Goal: Task Accomplishment & Management: Manage account settings

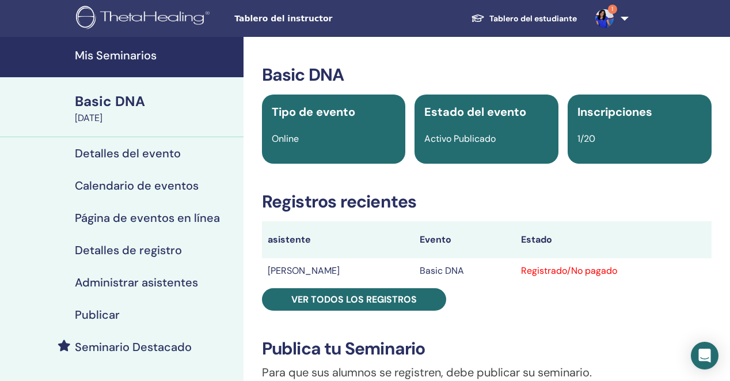
scroll to position [77, 0]
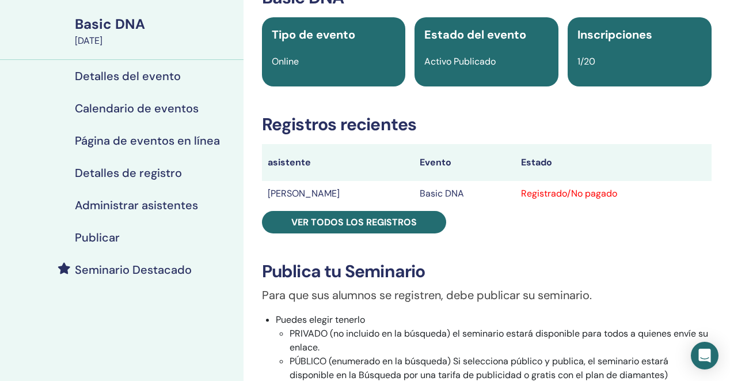
click at [138, 78] on h4 "Detalles del evento" at bounding box center [128, 76] width 106 height 14
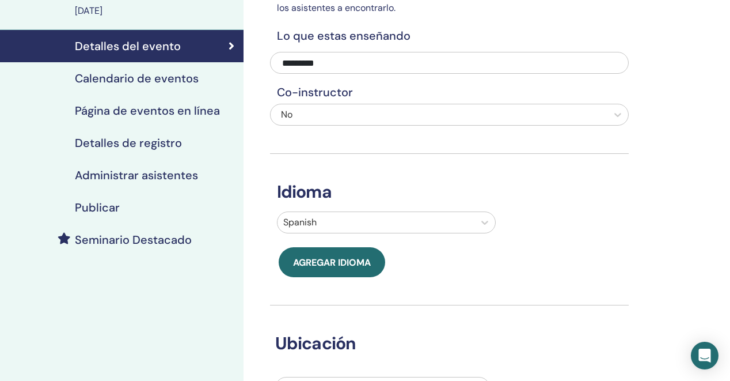
scroll to position [106, 0]
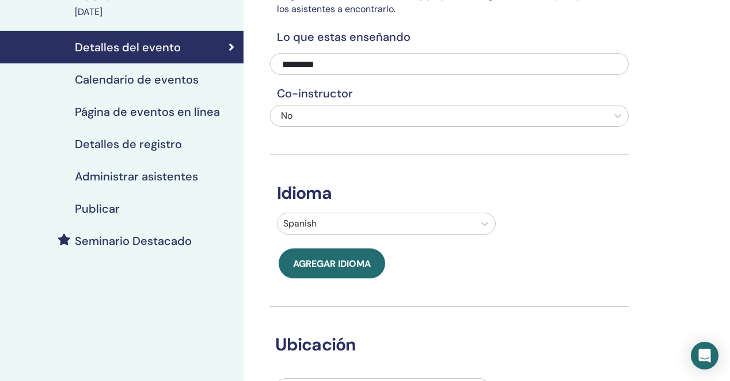
click at [134, 82] on h4 "Calendario de eventos" at bounding box center [137, 80] width 124 height 14
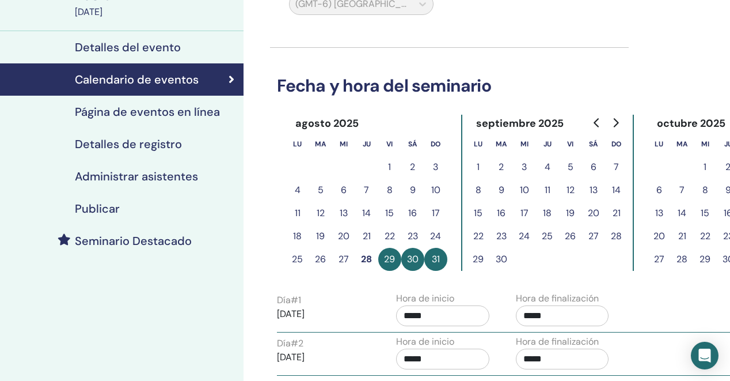
click at [570, 167] on button "5" at bounding box center [570, 166] width 23 height 23
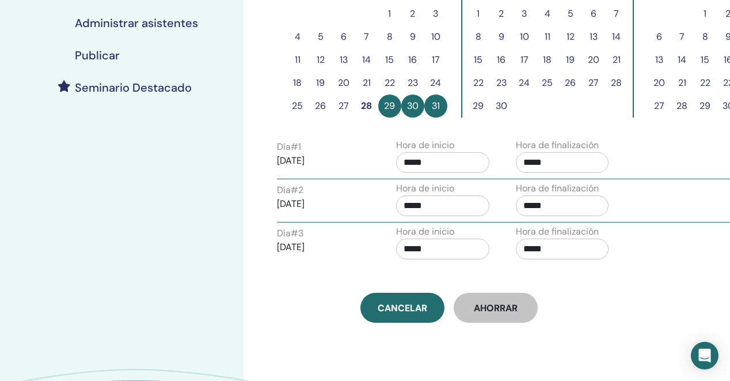
scroll to position [259, 1]
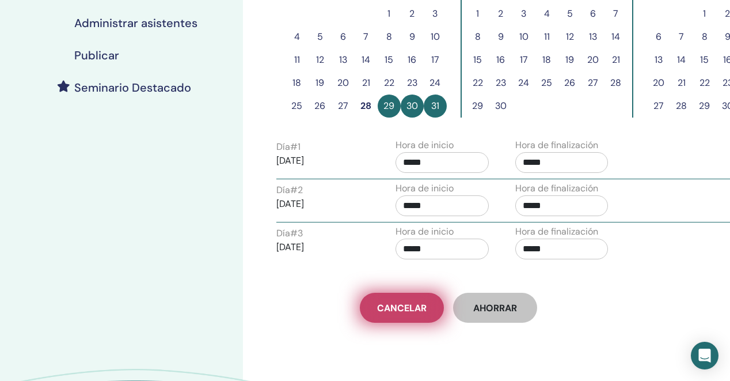
click at [410, 302] on span "Cancelar" at bounding box center [402, 308] width 50 height 12
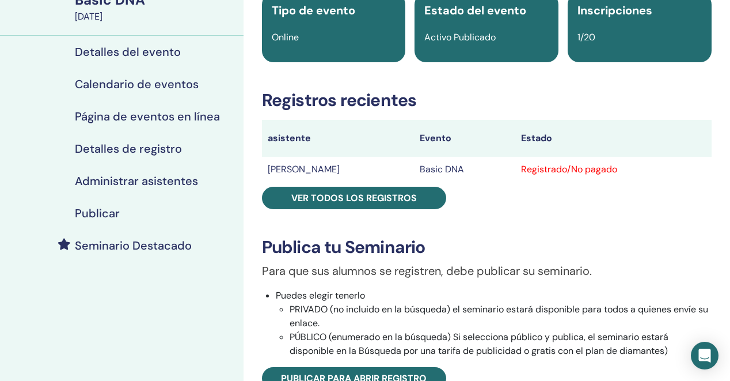
scroll to position [100, 0]
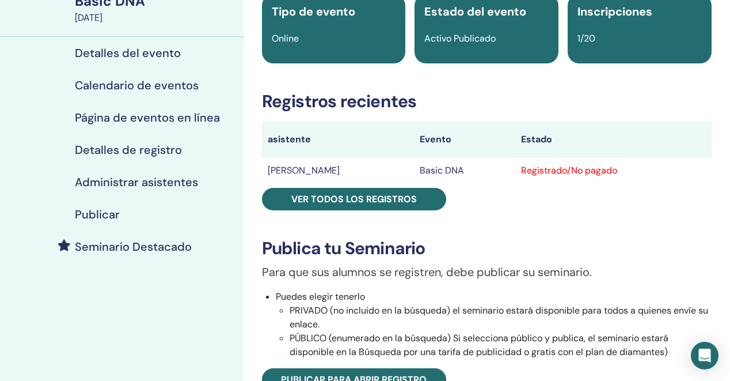
click at [154, 83] on h4 "Calendario de eventos" at bounding box center [137, 85] width 124 height 14
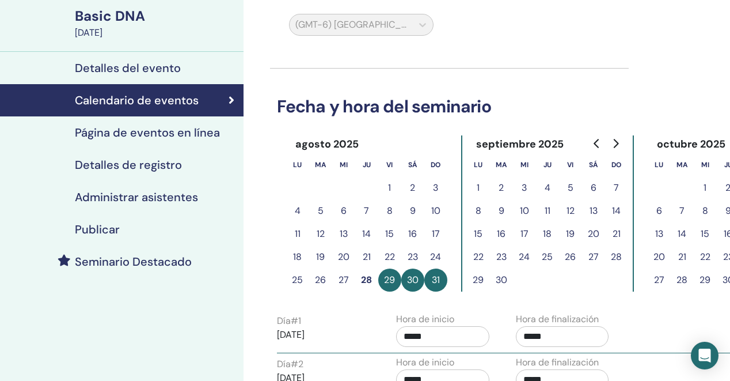
scroll to position [89, 0]
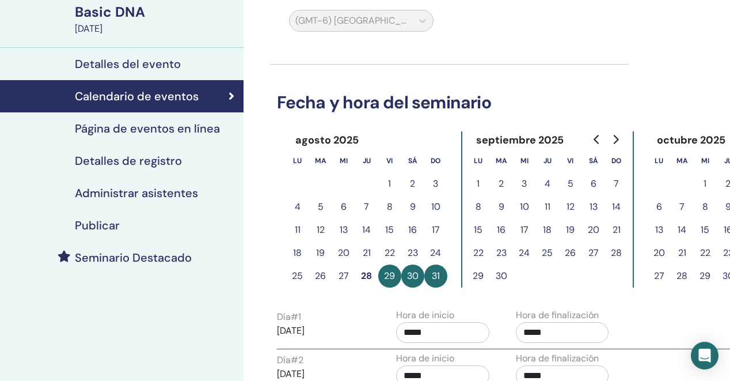
click at [570, 183] on button "5" at bounding box center [570, 183] width 23 height 23
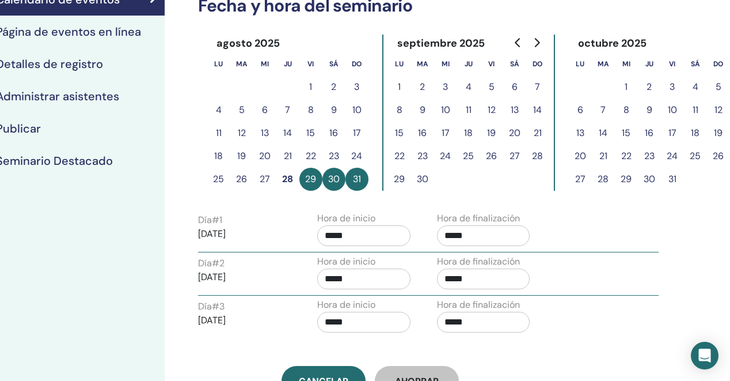
scroll to position [173, 79]
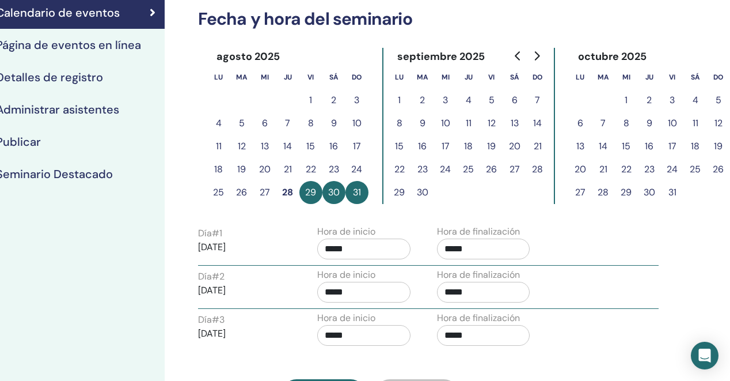
click at [488, 101] on button "5" at bounding box center [491, 100] width 23 height 23
click at [492, 99] on button "5" at bounding box center [491, 100] width 23 height 23
click at [315, 190] on button "29" at bounding box center [310, 192] width 23 height 23
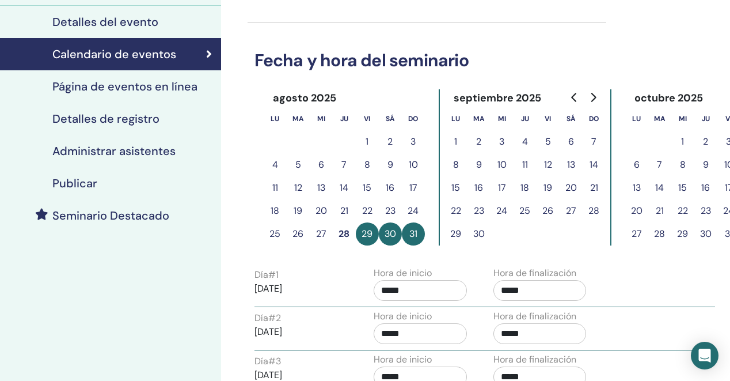
scroll to position [119, 22]
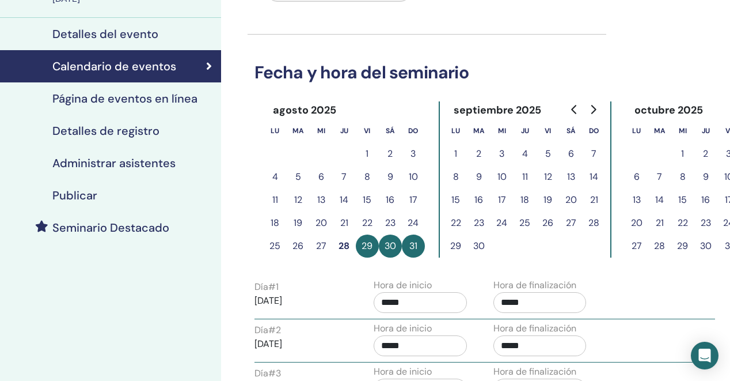
click at [104, 39] on h4 "Detalles del evento" at bounding box center [105, 34] width 106 height 14
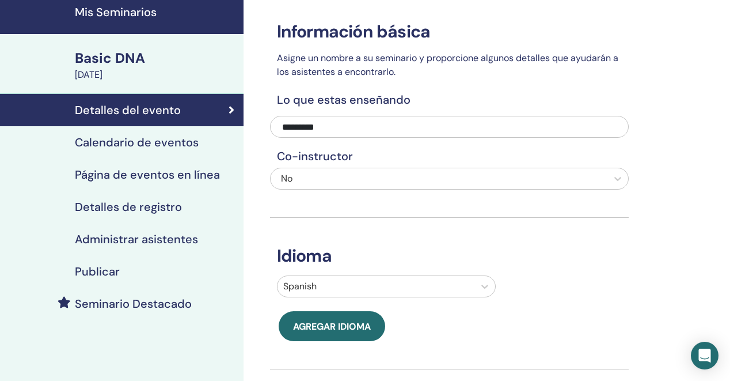
scroll to position [43, 0]
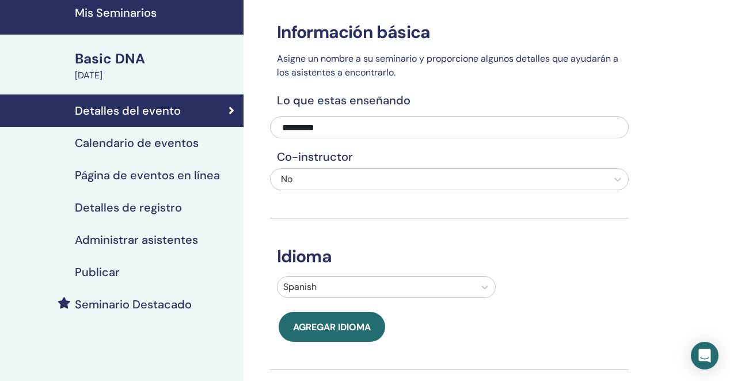
click at [145, 137] on h4 "Calendario de eventos" at bounding box center [137, 143] width 124 height 14
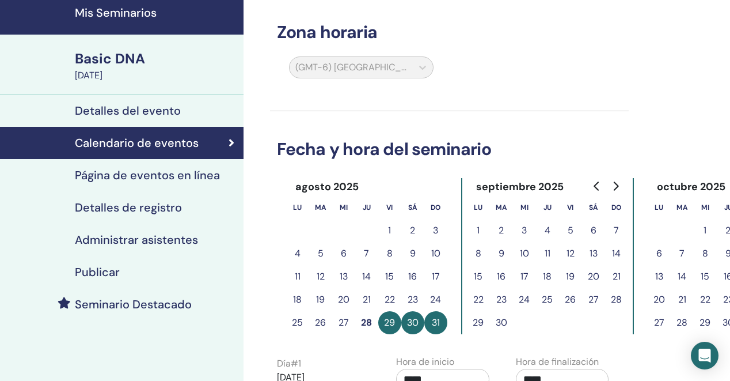
click at [386, 328] on button "29" at bounding box center [389, 322] width 23 height 23
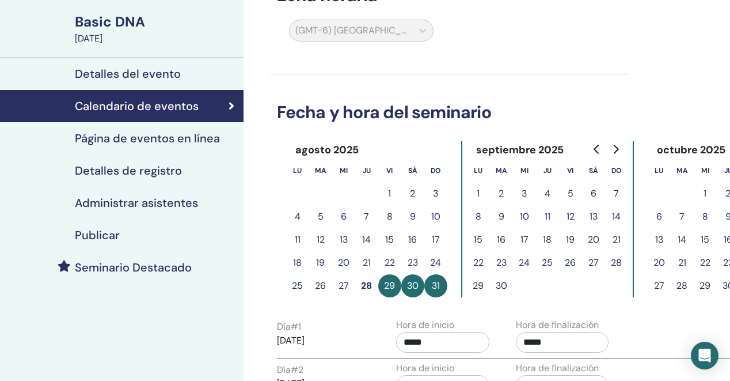
scroll to position [82, 0]
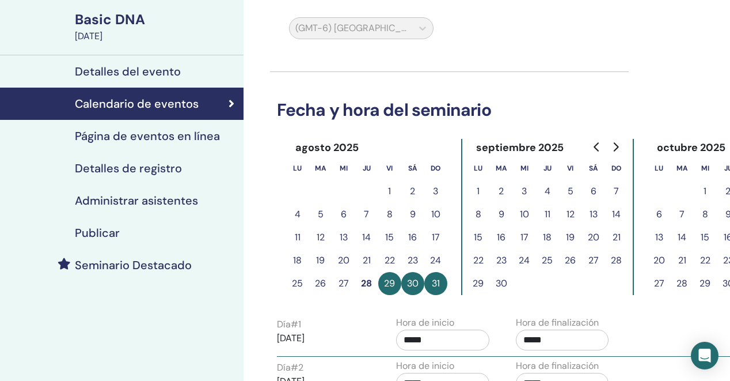
click at [310, 336] on p "2025/08/29" at bounding box center [323, 338] width 93 height 14
click at [310, 337] on p "2025/08/29" at bounding box center [323, 338] width 93 height 14
click at [570, 191] on button "5" at bounding box center [570, 191] width 23 height 23
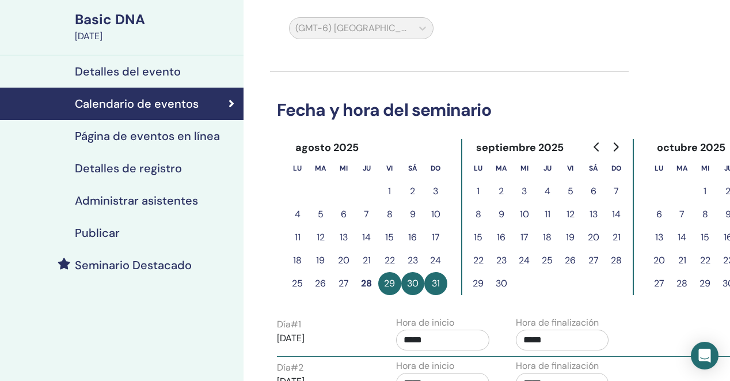
click at [592, 193] on button "6" at bounding box center [593, 191] width 23 height 23
click at [617, 190] on button "7" at bounding box center [616, 191] width 23 height 23
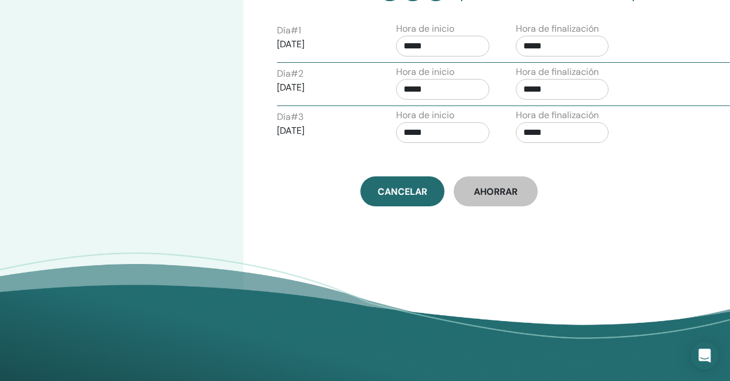
scroll to position [375, 1]
click at [486, 198] on button "Ahorrar" at bounding box center [495, 191] width 84 height 30
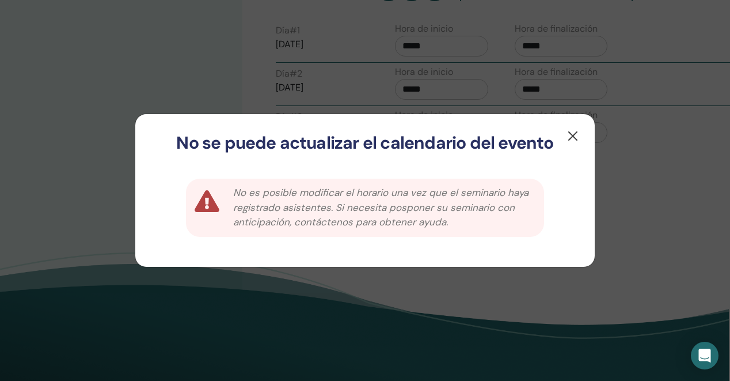
click at [570, 135] on button "button" at bounding box center [573, 136] width 18 height 18
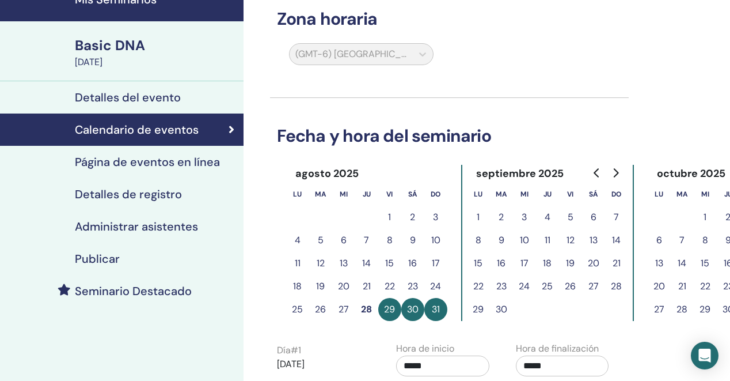
scroll to position [86, 0]
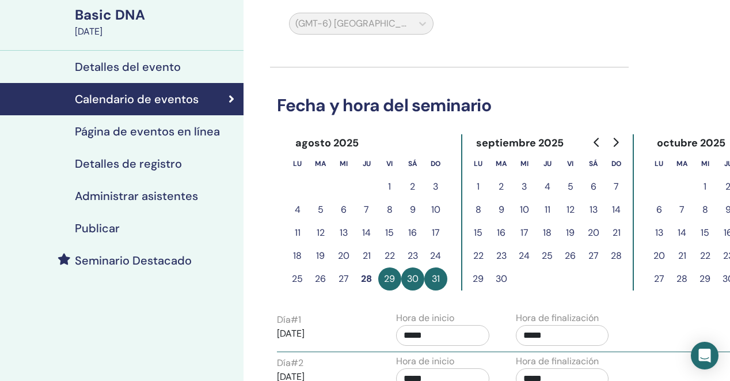
click at [118, 23] on div "Basic DNA" at bounding box center [156, 15] width 162 height 20
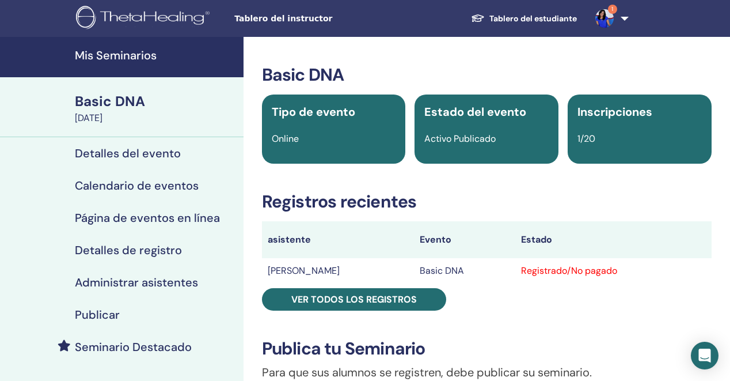
click at [120, 62] on h4 "Mis Seminarios" at bounding box center [156, 55] width 162 height 14
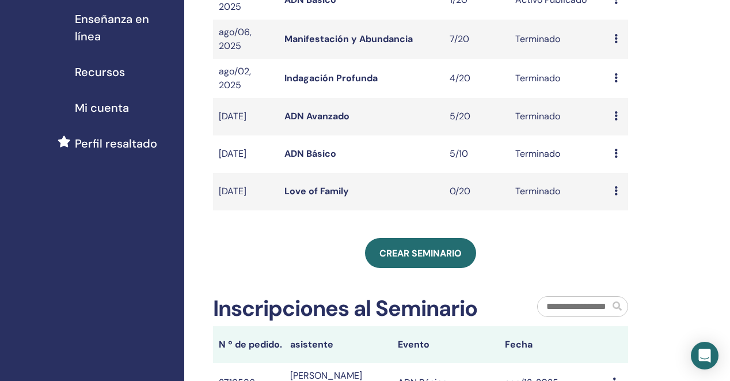
scroll to position [233, 0]
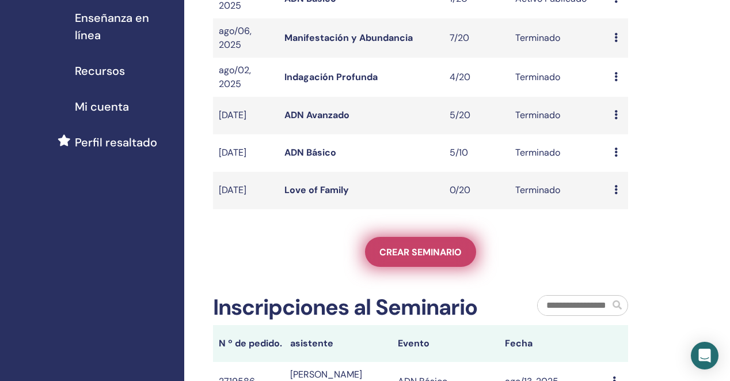
click at [416, 258] on span "Crear seminario" at bounding box center [420, 252] width 82 height 12
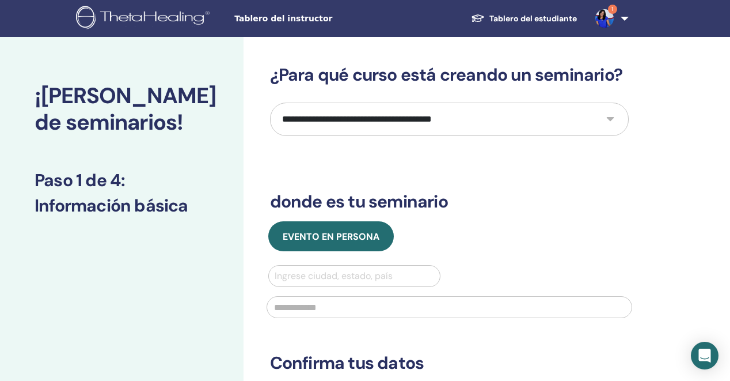
select select "*"
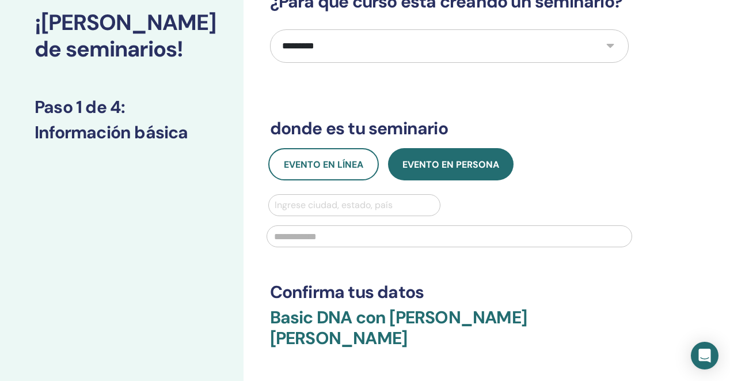
scroll to position [84, 0]
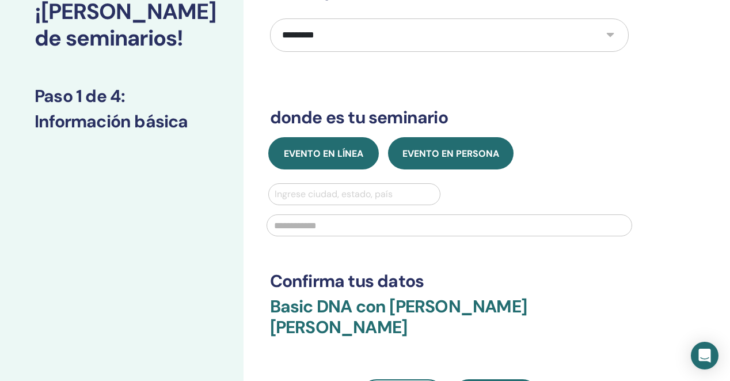
click at [329, 163] on button "Evento en línea" at bounding box center [323, 153] width 111 height 32
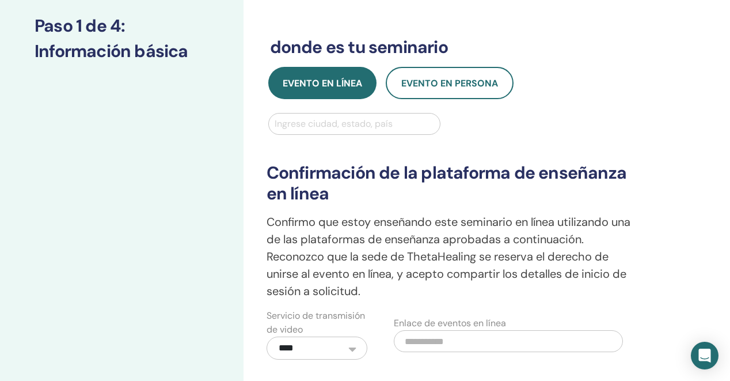
scroll to position [162, 0]
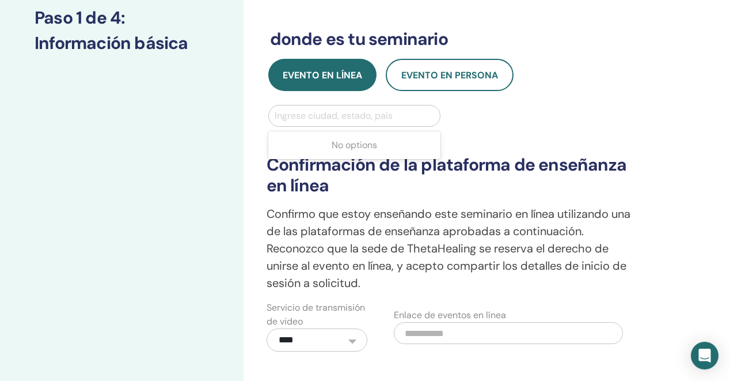
click at [334, 120] on div "Ingrese ciudad, estado, país" at bounding box center [355, 116] width 160 height 14
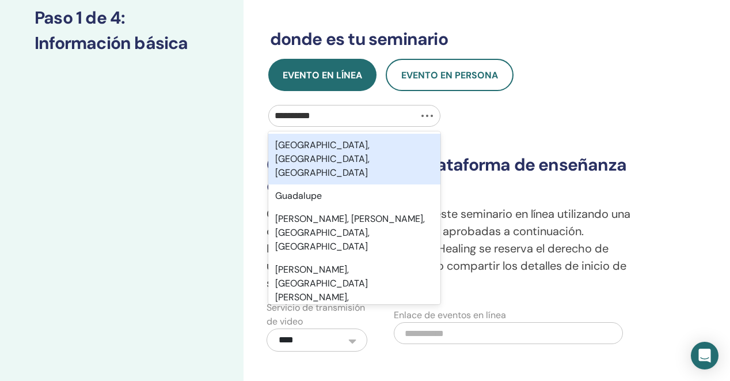
type input "**********"
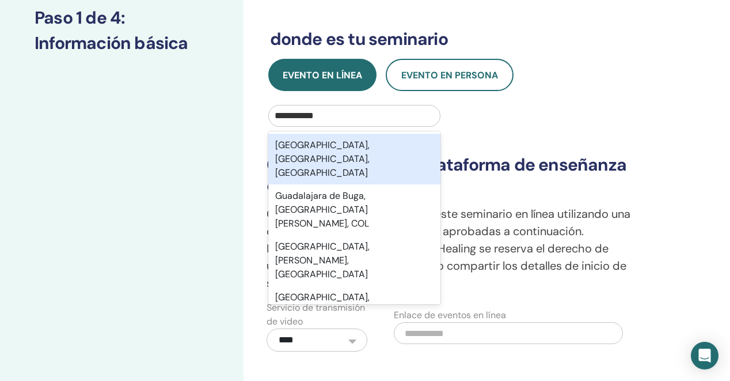
click at [330, 145] on div "Guadalajara, Jalisco, MEX" at bounding box center [354, 159] width 173 height 51
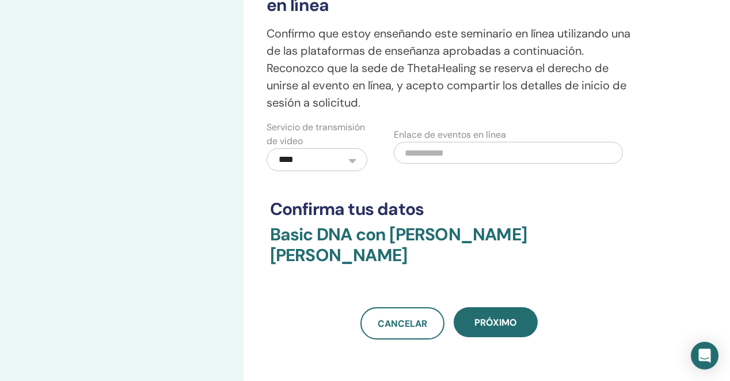
scroll to position [343, 0]
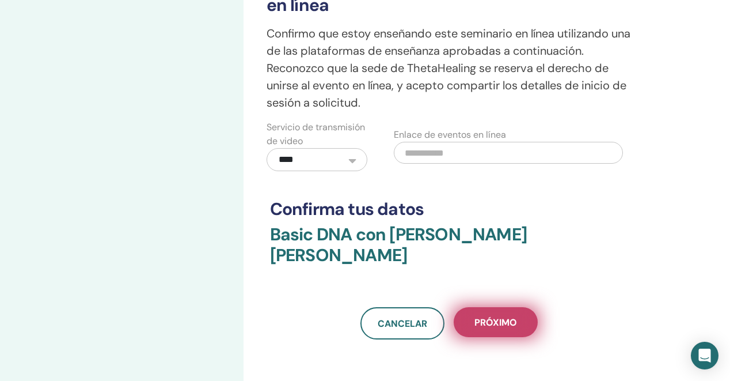
click at [503, 316] on span "próximo" at bounding box center [495, 322] width 43 height 12
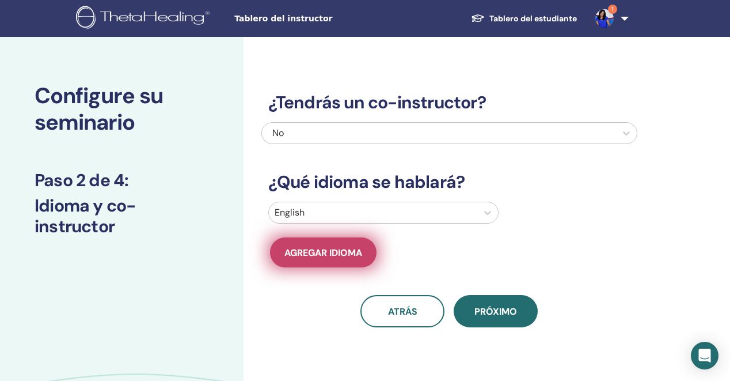
scroll to position [0, 0]
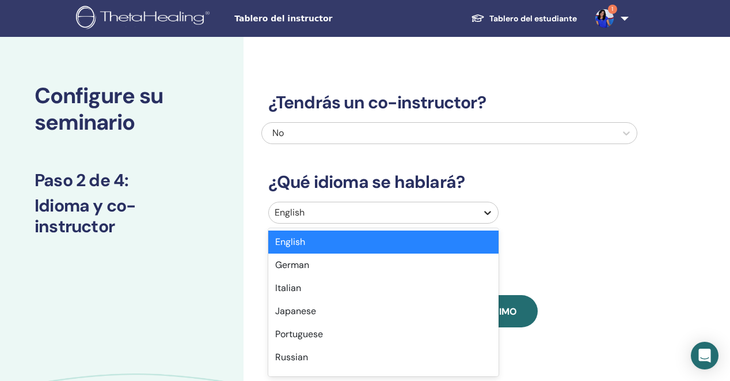
click at [485, 210] on div "option English selected, 1 of 47. 47 results available. Use Up and Down to choo…" at bounding box center [449, 215] width 376 height 26
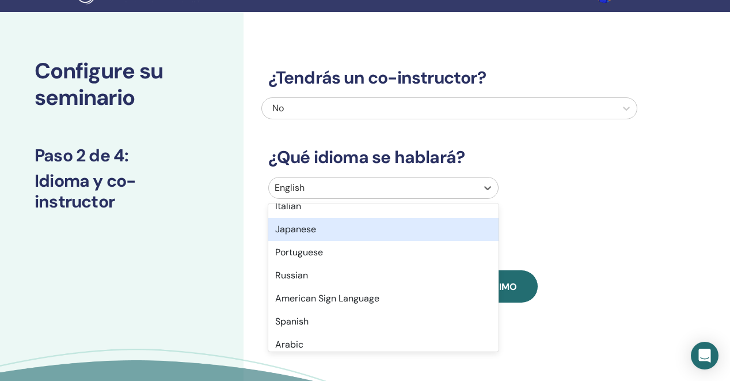
scroll to position [60, 0]
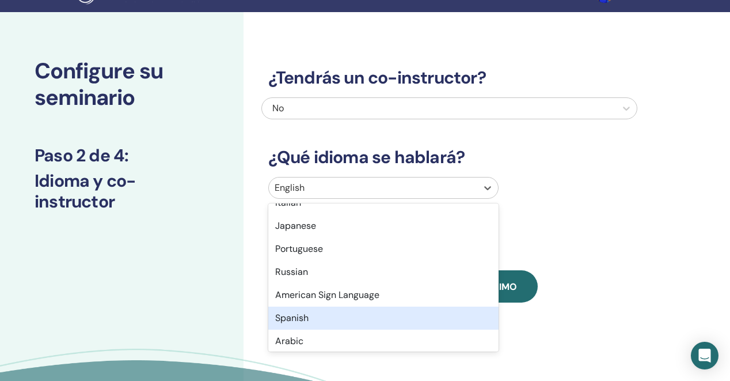
click at [313, 317] on div "Spanish" at bounding box center [383, 317] width 231 height 23
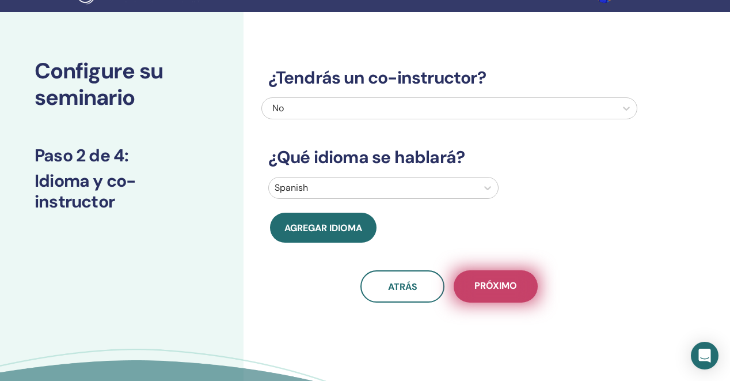
click at [512, 291] on button "próximo" at bounding box center [496, 286] width 84 height 32
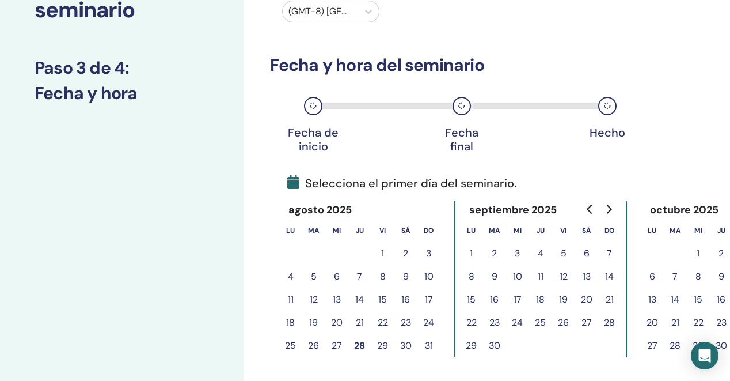
scroll to position [119, 0]
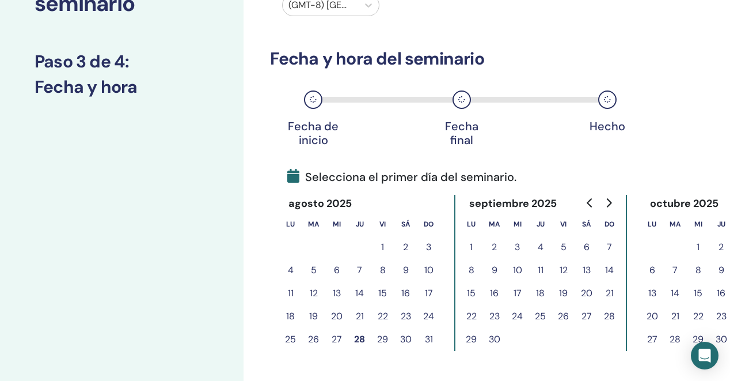
click at [562, 244] on button "5" at bounding box center [563, 246] width 23 height 23
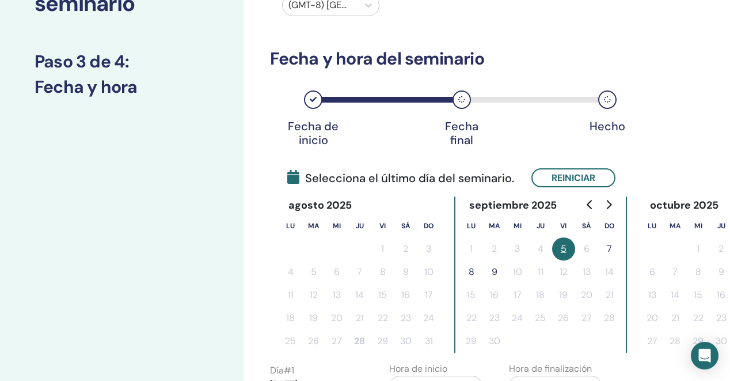
click at [609, 249] on button "7" at bounding box center [609, 248] width 23 height 23
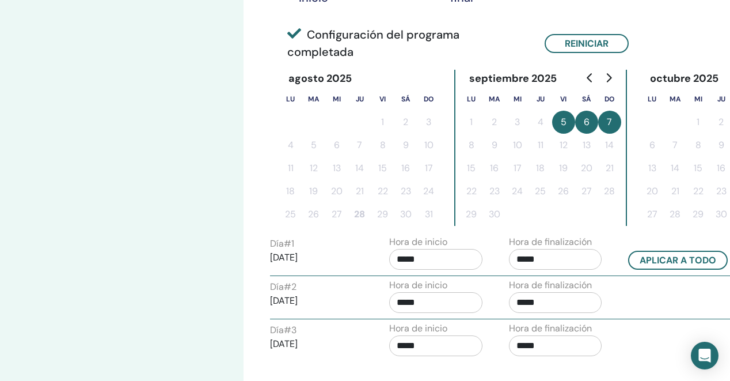
scroll to position [262, 0]
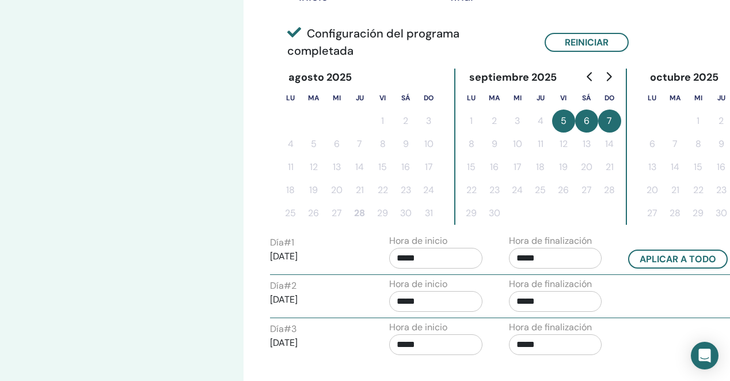
click at [543, 248] on input "*****" at bounding box center [555, 258] width 93 height 21
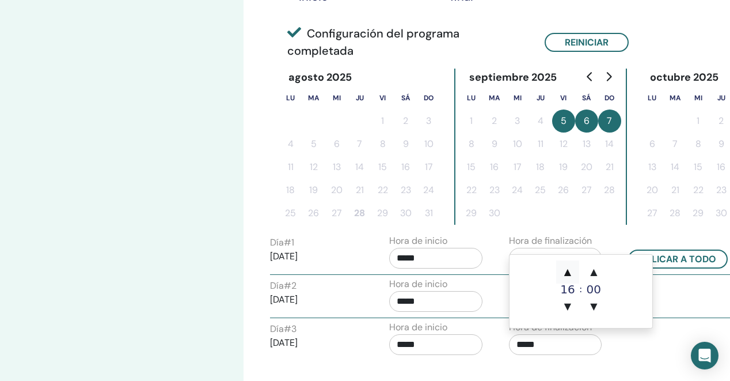
click at [568, 274] on span "▲" at bounding box center [567, 271] width 23 height 23
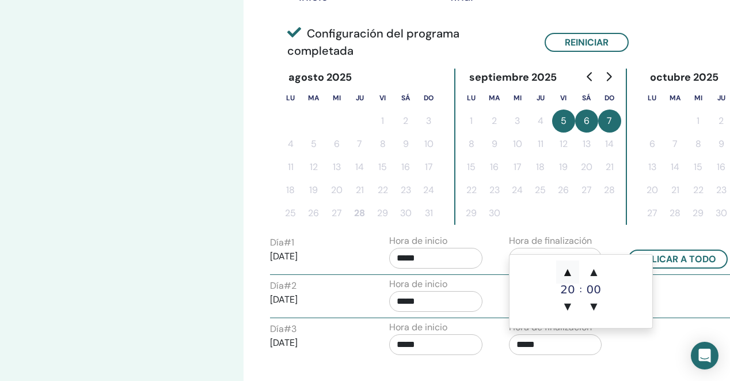
click at [568, 275] on span "▲" at bounding box center [567, 271] width 23 height 23
type input "*****"
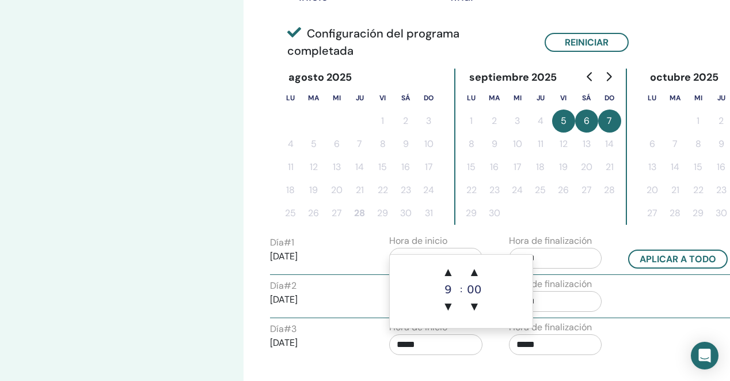
click at [410, 248] on input "*****" at bounding box center [435, 258] width 93 height 21
click at [448, 272] on span "▲" at bounding box center [447, 271] width 23 height 23
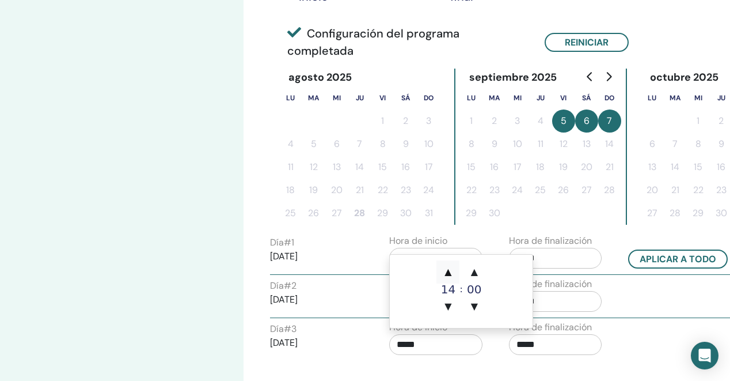
click at [448, 273] on span "▲" at bounding box center [447, 271] width 23 height 23
click at [448, 274] on span "▲" at bounding box center [447, 271] width 23 height 23
type input "*****"
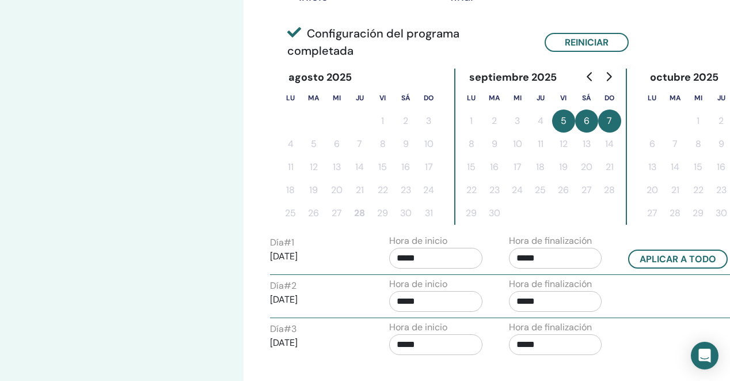
click at [641, 291] on div "Día # 2 2025/09/06 Hora de inicio ***** Hora de finalización *****" at bounding box center [500, 297] width 478 height 40
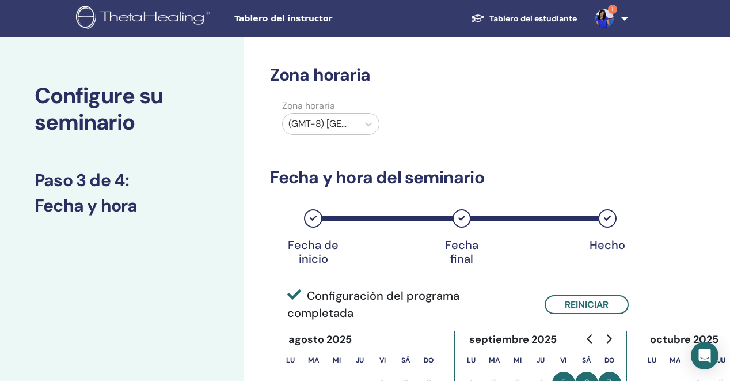
scroll to position [0, 0]
click at [367, 127] on icon at bounding box center [369, 124] width 12 height 12
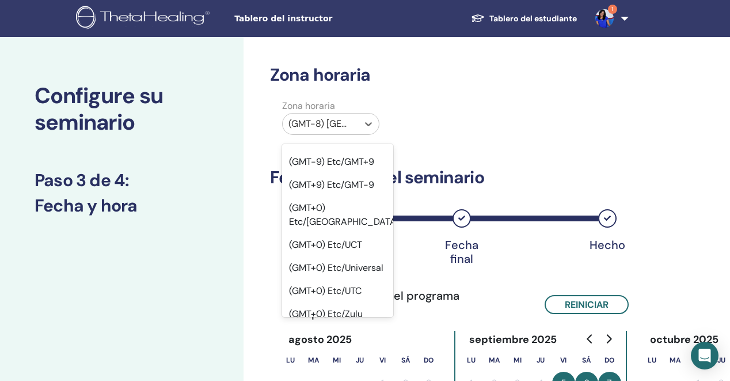
scroll to position [1058, 0]
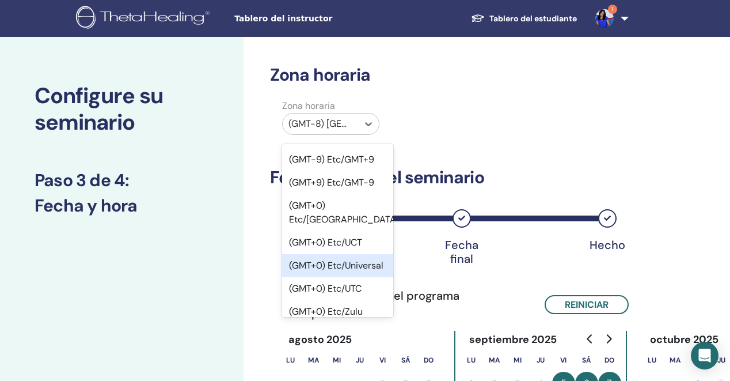
click at [317, 125] on div "(GMT-8) US/Alaska" at bounding box center [320, 124] width 64 height 14
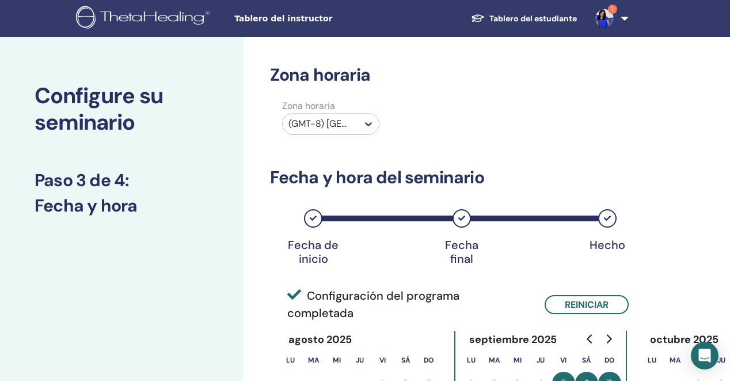
click at [363, 124] on icon at bounding box center [369, 124] width 12 height 12
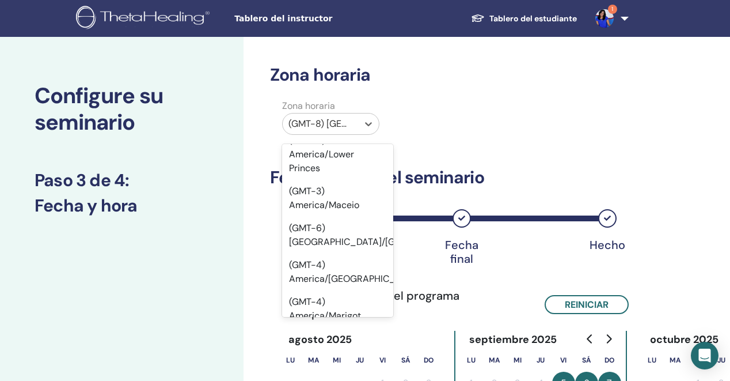
scroll to position [6812, 0]
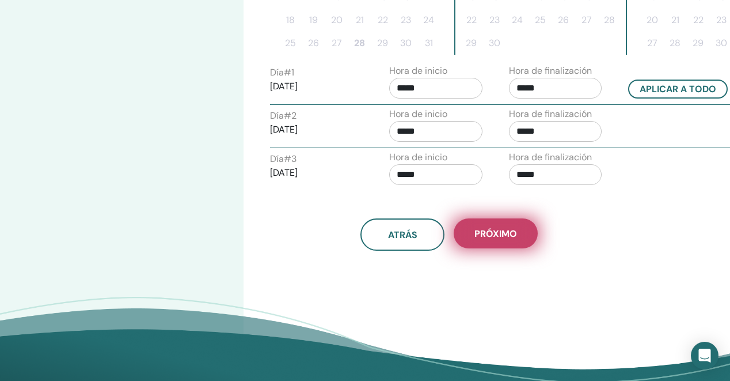
click at [509, 227] on span "próximo" at bounding box center [495, 233] width 43 height 12
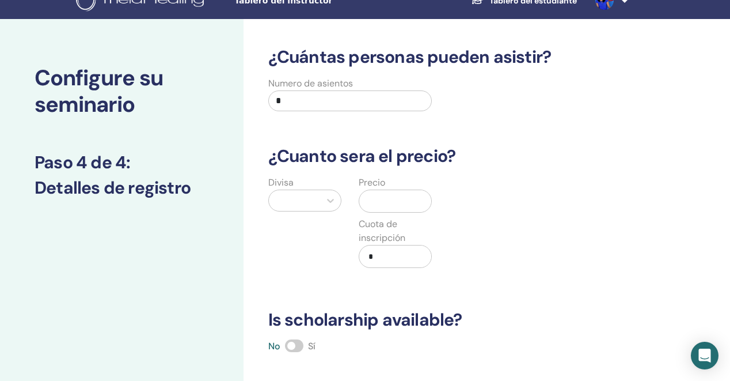
scroll to position [13, 0]
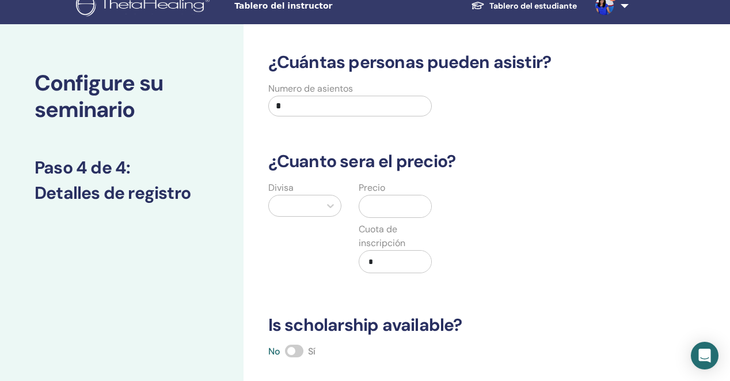
drag, startPoint x: 290, startPoint y: 104, endPoint x: 258, endPoint y: 102, distance: 32.3
click at [258, 102] on div "Numero de asientos *" at bounding box center [441, 102] width 376 height 41
type input "**"
click at [549, 280] on div "Divisa Precio Cuota de inscripción *" at bounding box center [441, 234] width 376 height 106
click at [381, 206] on input "text" at bounding box center [397, 206] width 67 height 22
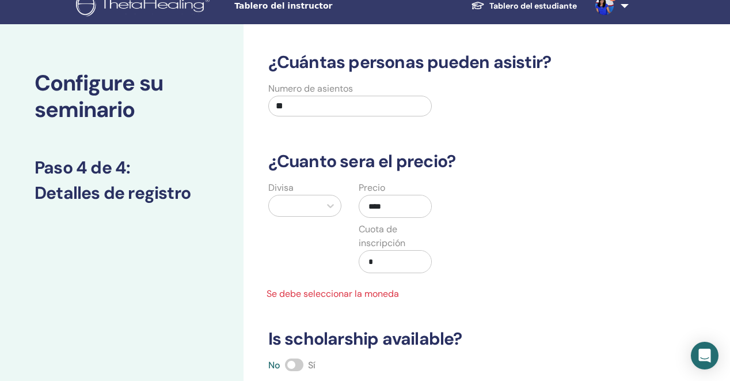
type input "****"
click at [553, 238] on div "Divisa Precio **** Cuota de inscripción * Se debe seleccionar la moneda" at bounding box center [441, 241] width 376 height 120
click at [446, 271] on div "Divisa Precio **** Cuota de inscripción * Se debe seleccionar la moneda" at bounding box center [441, 241] width 376 height 120
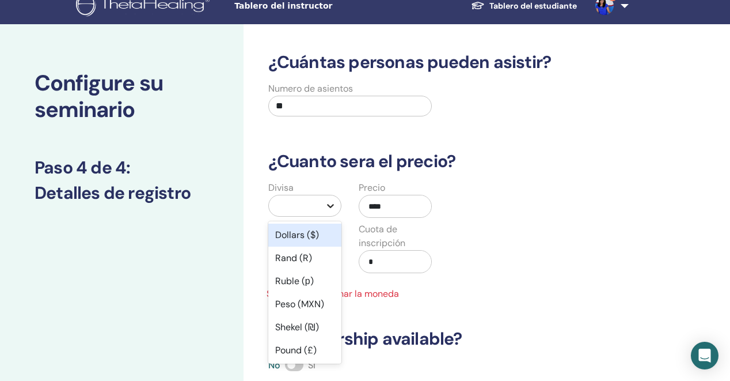
click at [330, 209] on div "option Dollars ($) focused, 1 of 45. 45 results available. Use Up and Down to c…" at bounding box center [304, 206] width 73 height 22
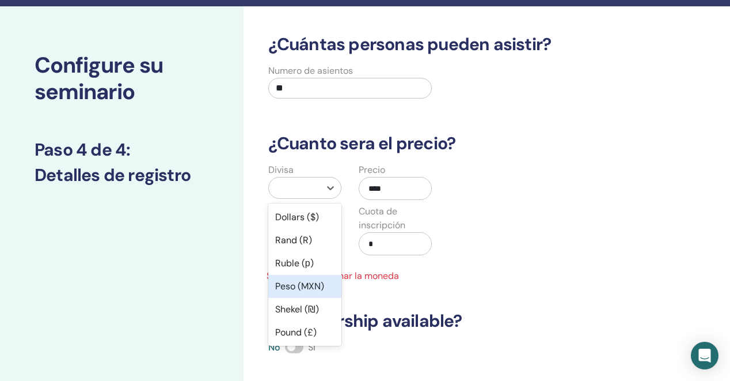
click at [307, 291] on div "Peso (MXN)" at bounding box center [304, 286] width 73 height 23
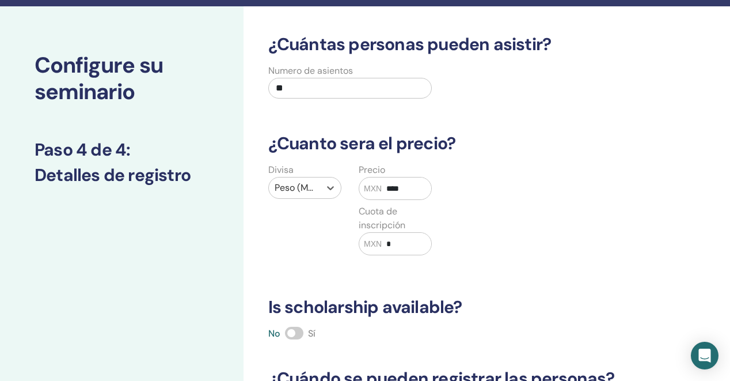
click at [562, 273] on div "¿Cuántas personas pueden asistir? Numero de asientos ** ¿Cuanto sera el precio?…" at bounding box center [449, 270] width 376 height 473
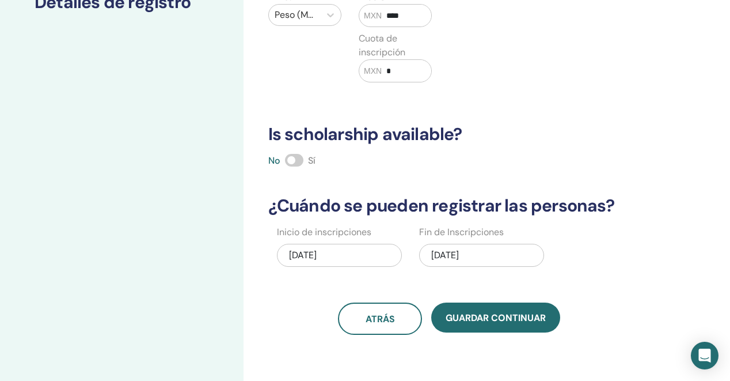
scroll to position [207, 0]
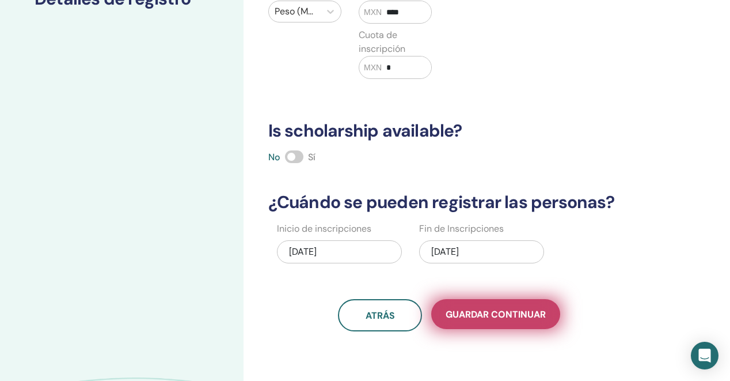
click at [480, 321] on button "Guardar Continuar" at bounding box center [495, 314] width 129 height 30
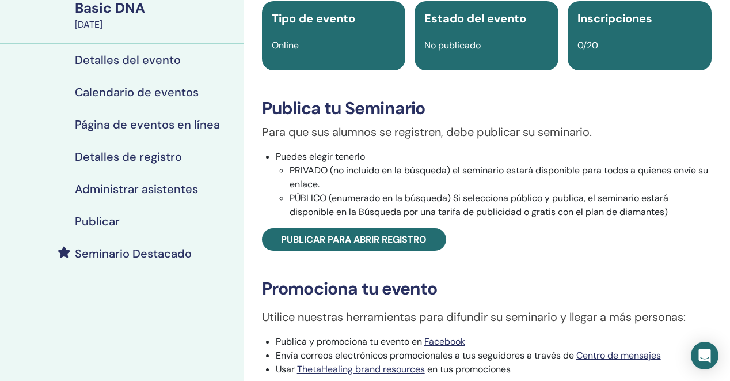
scroll to position [98, 0]
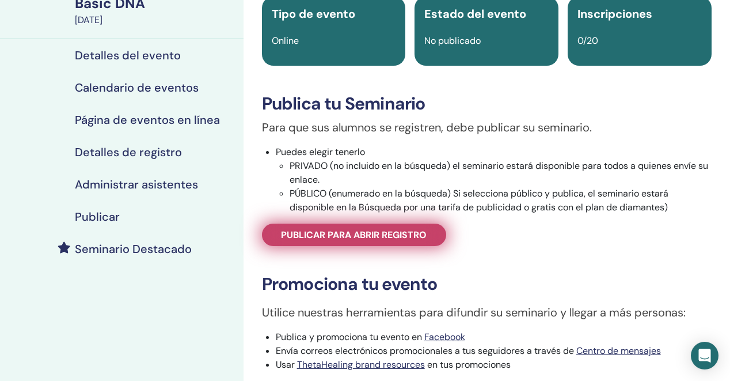
click at [387, 235] on span "Publicar para abrir registro" at bounding box center [354, 235] width 146 height 12
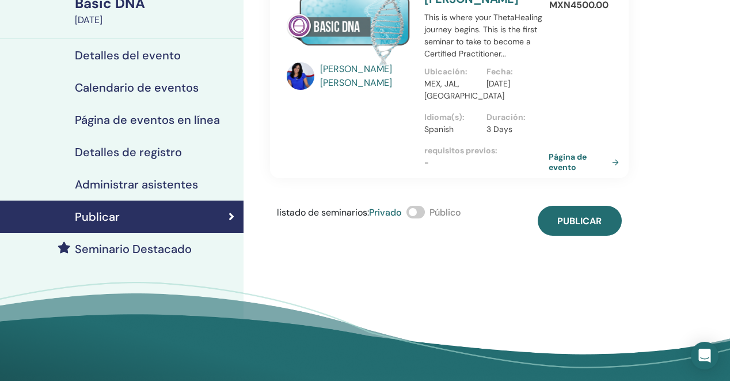
click at [415, 215] on span at bounding box center [415, 212] width 18 height 13
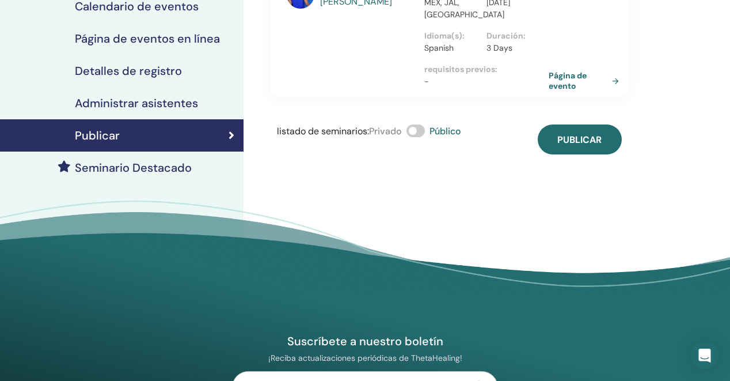
scroll to position [180, 0]
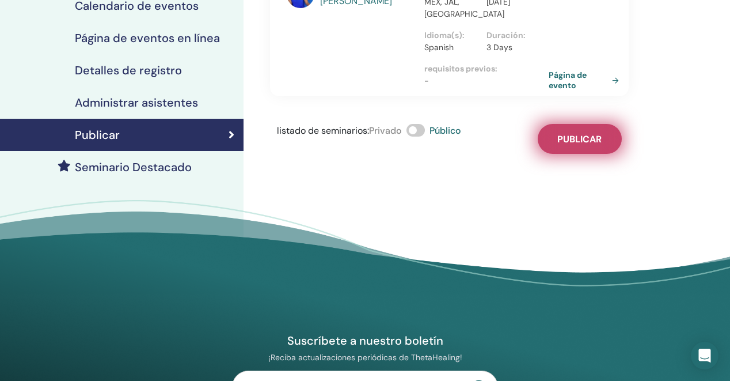
click at [594, 145] on button "Publicar" at bounding box center [580, 139] width 84 height 30
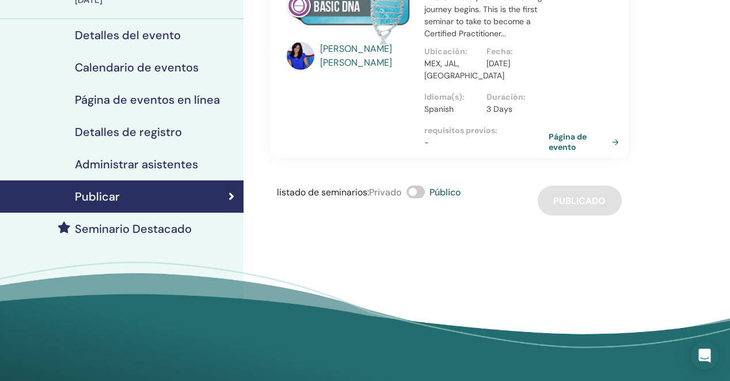
scroll to position [113, 0]
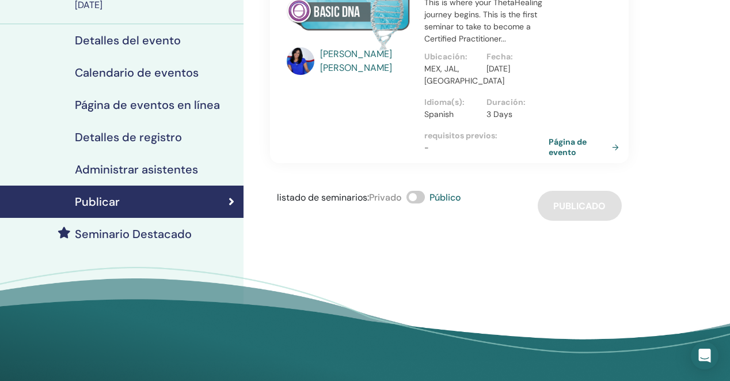
click at [119, 43] on h4 "Detalles del evento" at bounding box center [128, 40] width 106 height 14
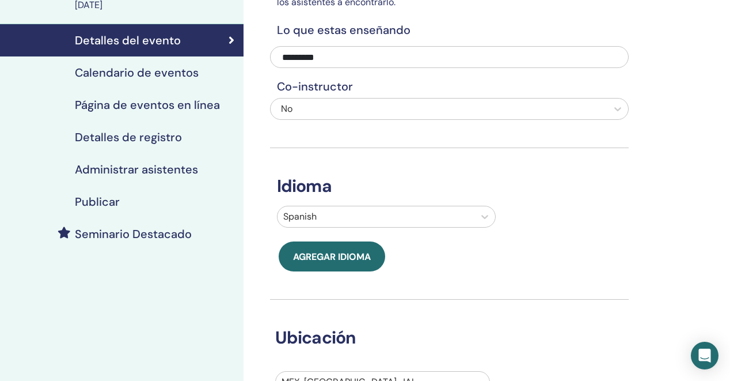
click at [131, 137] on h4 "Detalles de registro" at bounding box center [128, 137] width 107 height 14
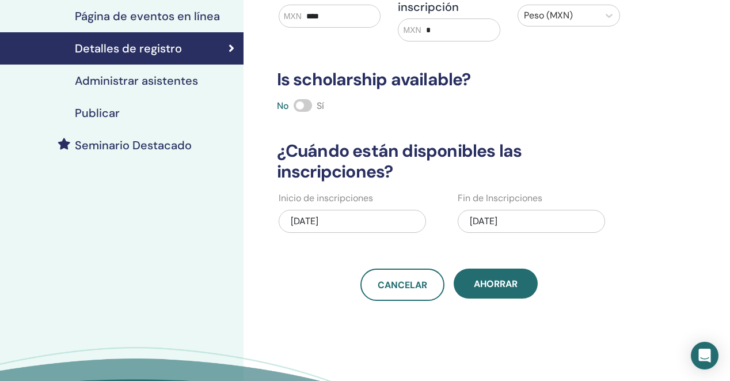
scroll to position [200, 0]
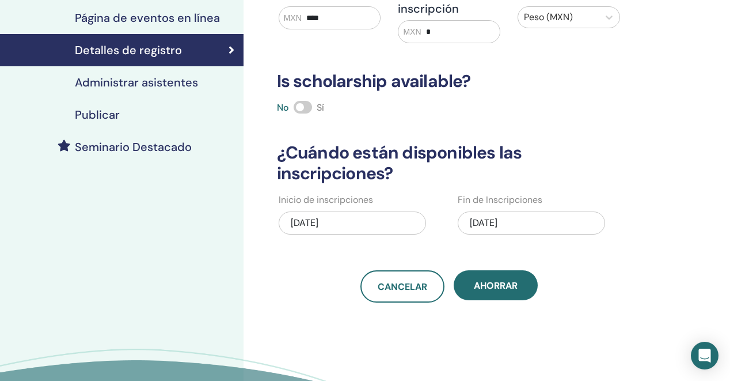
click at [172, 81] on h4 "Administrar asistentes" at bounding box center [136, 82] width 123 height 14
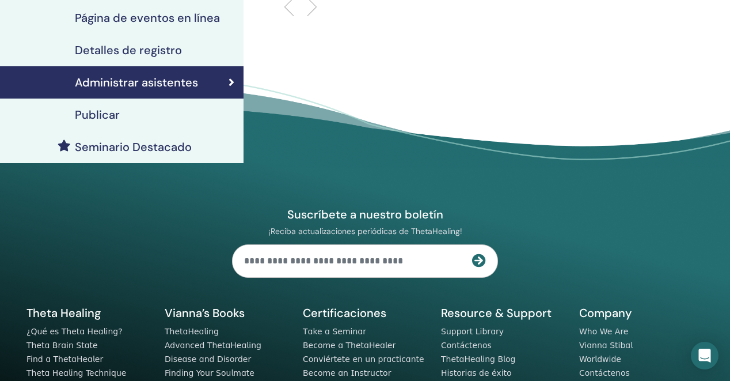
click at [105, 120] on h4 "Publicar" at bounding box center [97, 115] width 45 height 14
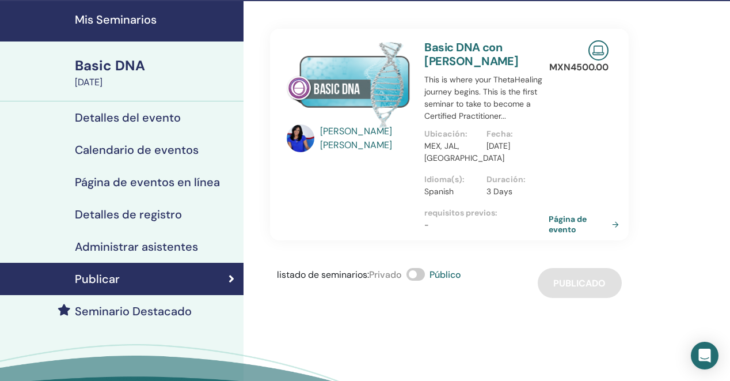
scroll to position [37, 0]
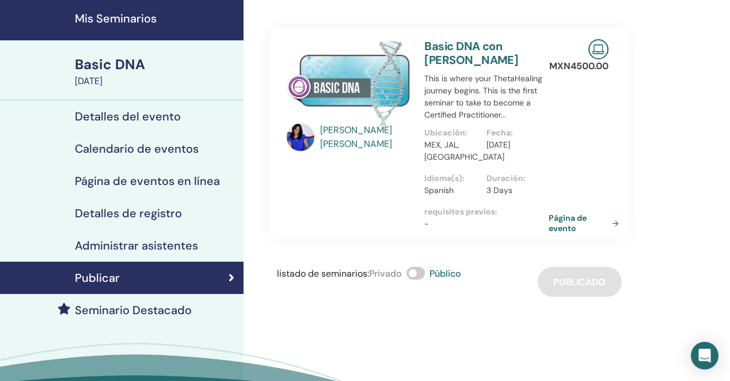
click at [131, 122] on h4 "Detalles del evento" at bounding box center [128, 116] width 106 height 14
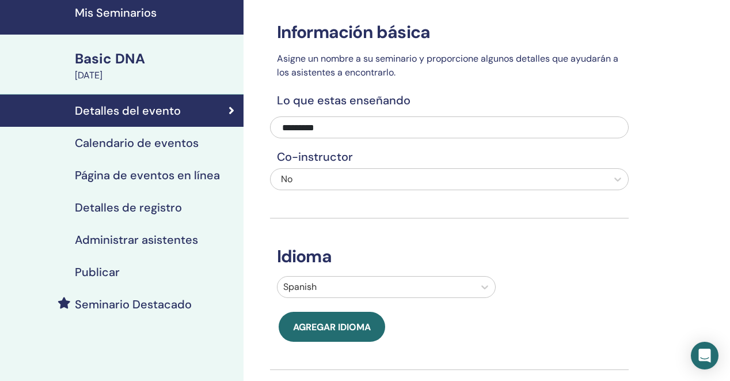
scroll to position [29, 0]
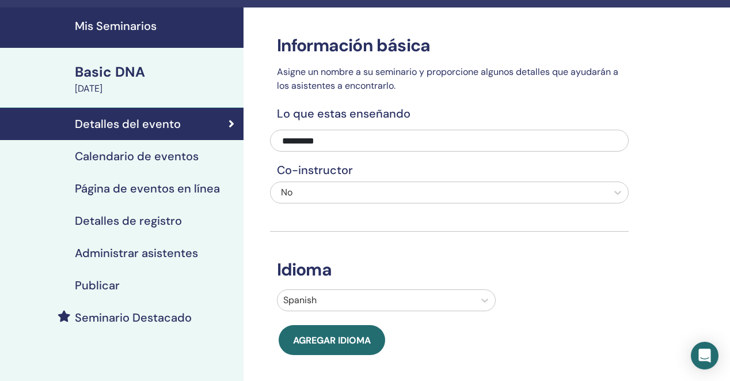
click at [130, 192] on h4 "Página de eventos en línea" at bounding box center [147, 188] width 145 height 14
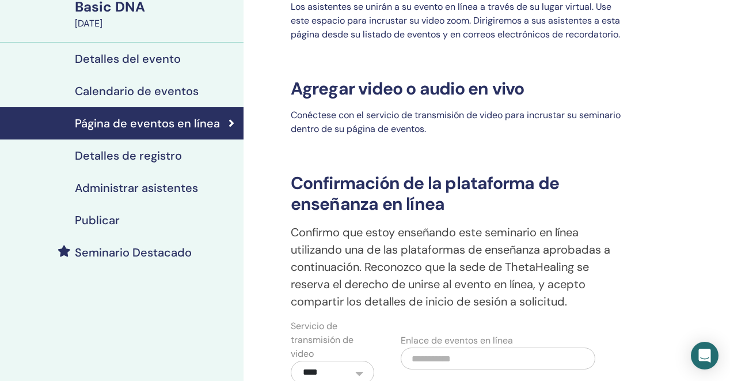
scroll to position [65, 0]
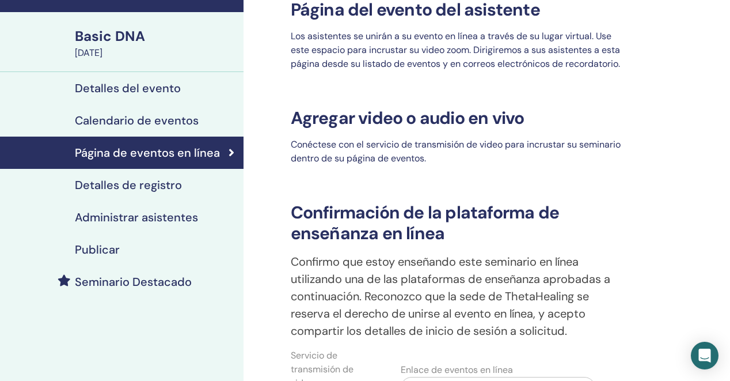
click at [132, 183] on h4 "Detalles de registro" at bounding box center [128, 185] width 107 height 14
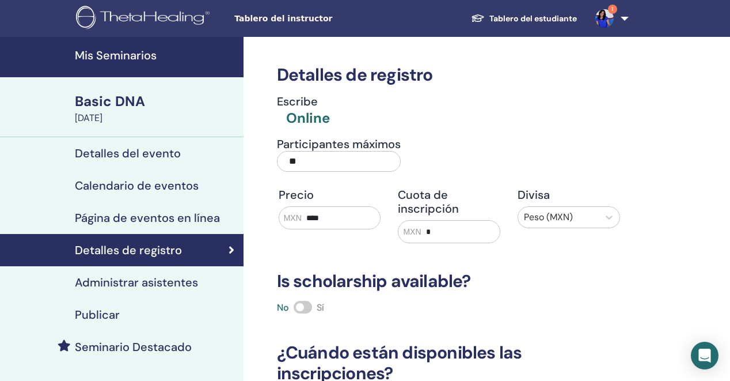
click at [106, 287] on h4 "Administrar asistentes" at bounding box center [136, 282] width 123 height 14
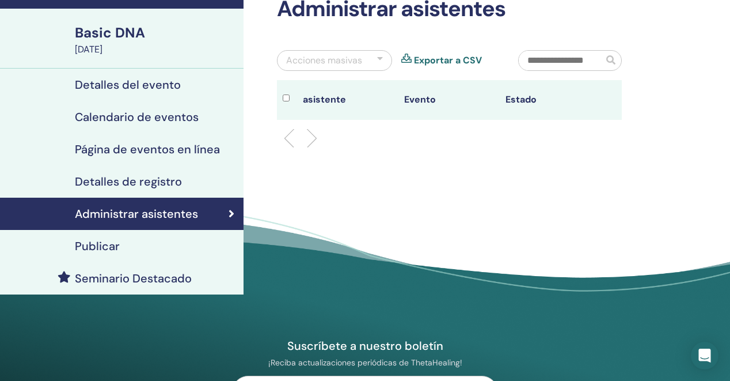
scroll to position [79, 0]
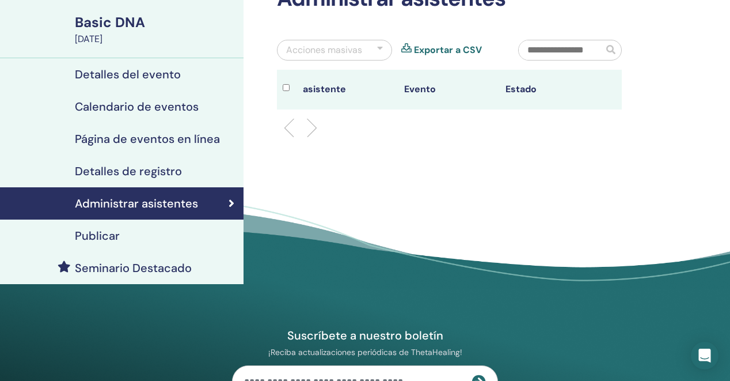
click at [111, 235] on h4 "Publicar" at bounding box center [97, 236] width 45 height 14
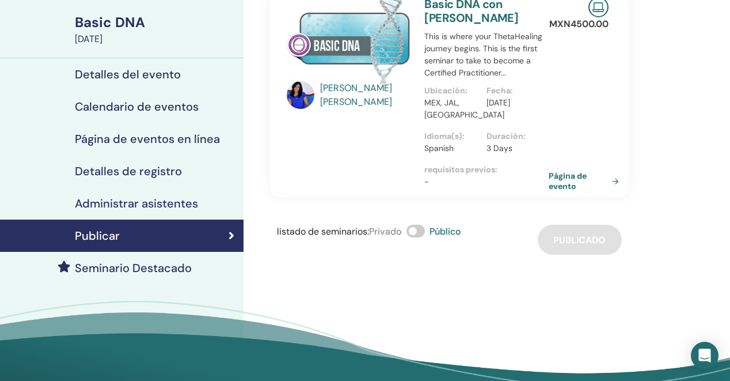
click at [120, 268] on h4 "Seminario Destacado" at bounding box center [133, 268] width 117 height 14
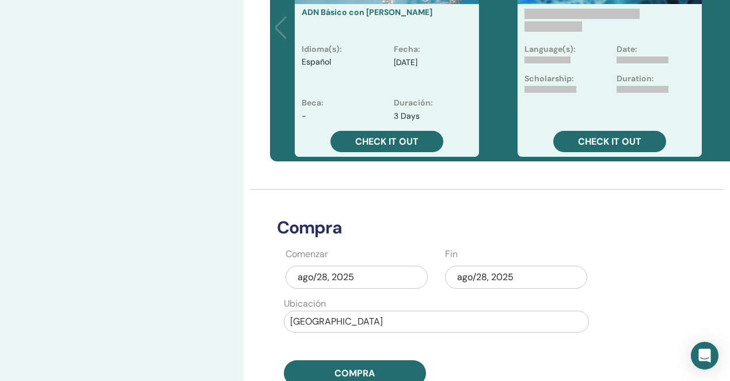
scroll to position [380, 0]
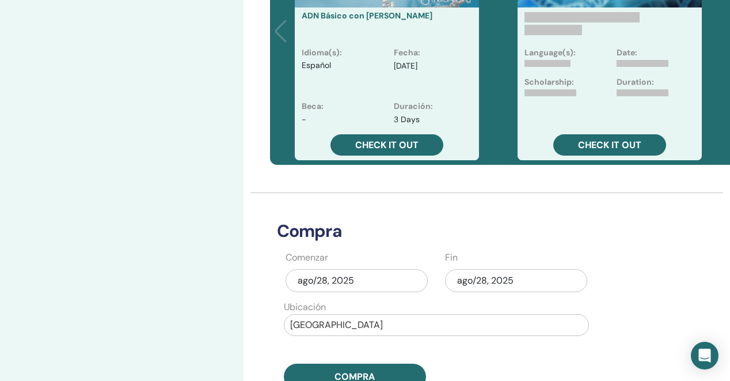
click at [491, 283] on div "ago/28, 2025" at bounding box center [516, 280] width 142 height 23
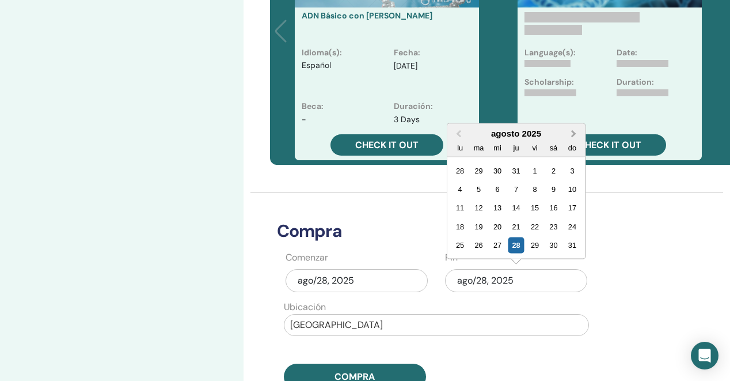
click at [571, 136] on button "Next Month" at bounding box center [574, 134] width 18 height 18
click at [569, 172] on div "7" at bounding box center [572, 170] width 16 height 16
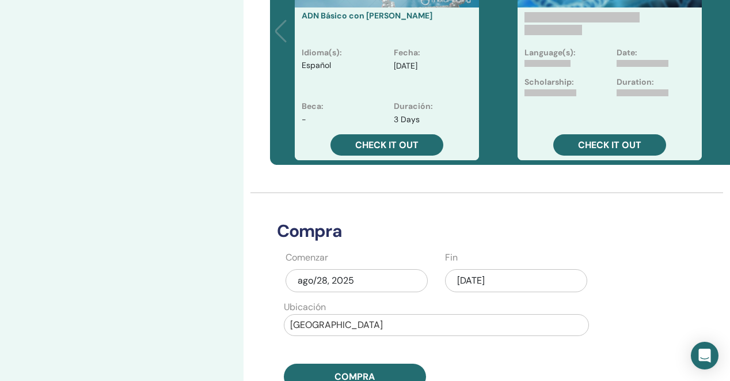
click at [568, 246] on div "Compra Comenzar [DATE] Fin [DATE] Ubicación México Compra" at bounding box center [449, 291] width 359 height 196
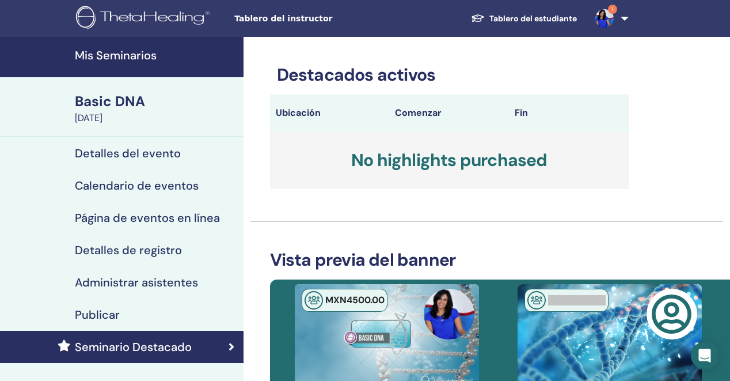
scroll to position [0, 0]
click at [105, 153] on h4 "Detalles del evento" at bounding box center [128, 153] width 106 height 14
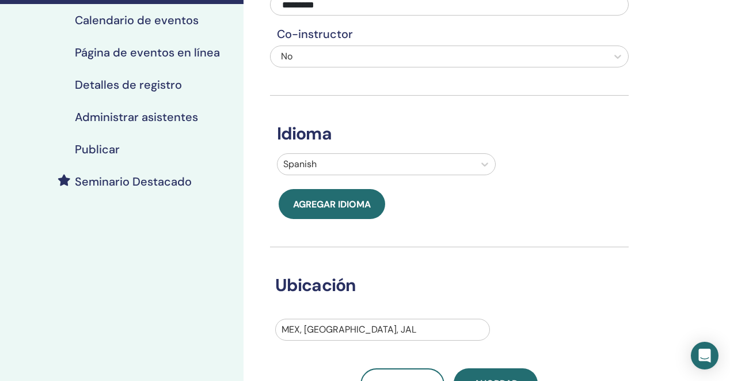
scroll to position [171, 0]
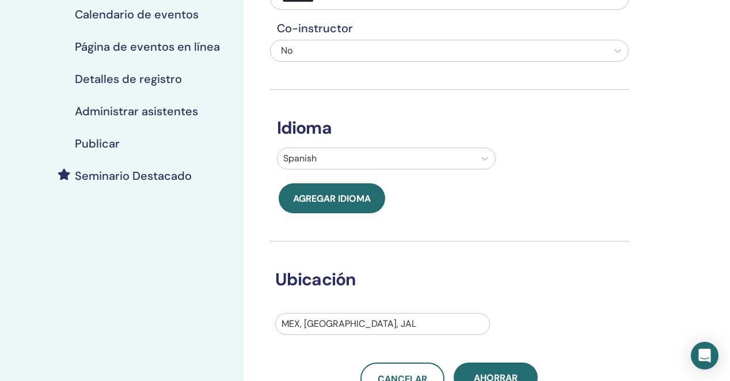
click at [150, 48] on h4 "Página de eventos en línea" at bounding box center [147, 47] width 145 height 14
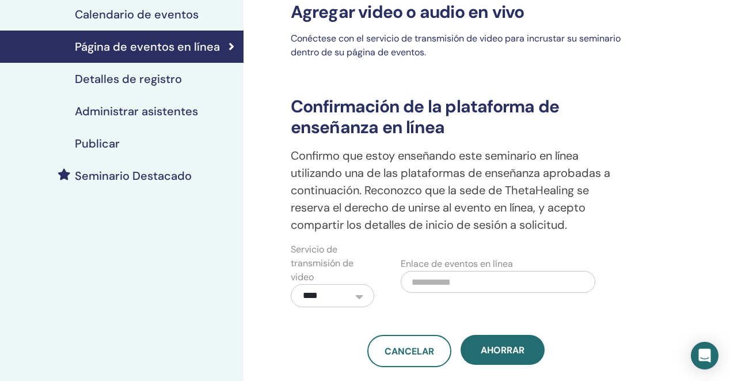
click at [136, 78] on h4 "Detalles de registro" at bounding box center [128, 79] width 107 height 14
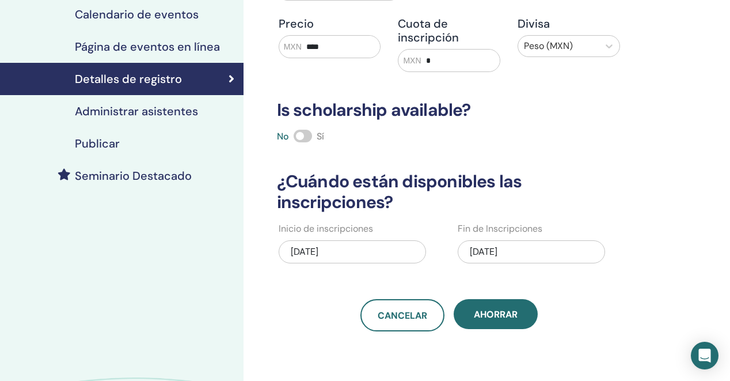
click at [131, 108] on h4 "Administrar asistentes" at bounding box center [136, 111] width 123 height 14
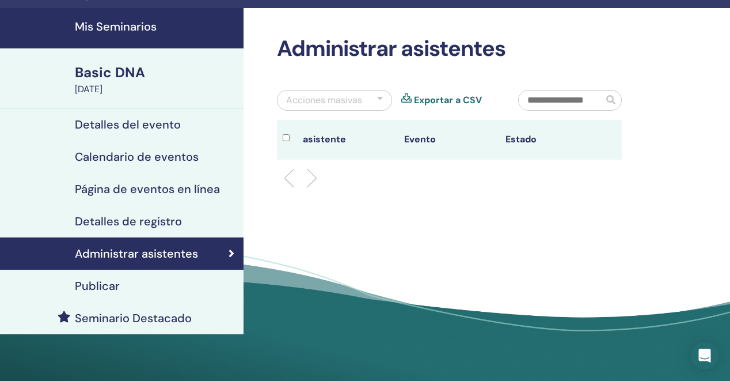
scroll to position [28, 0]
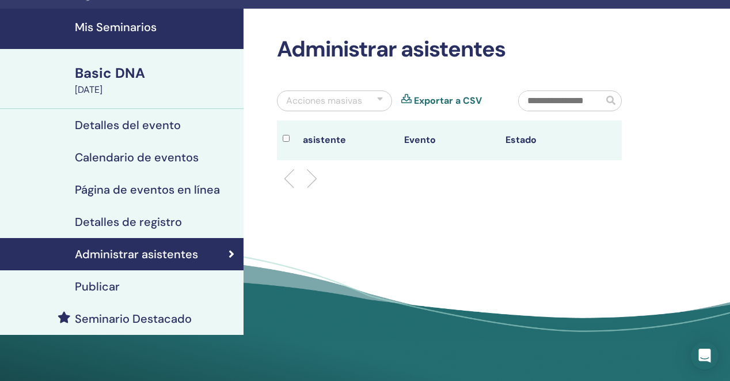
click at [101, 290] on h4 "Publicar" at bounding box center [97, 286] width 45 height 14
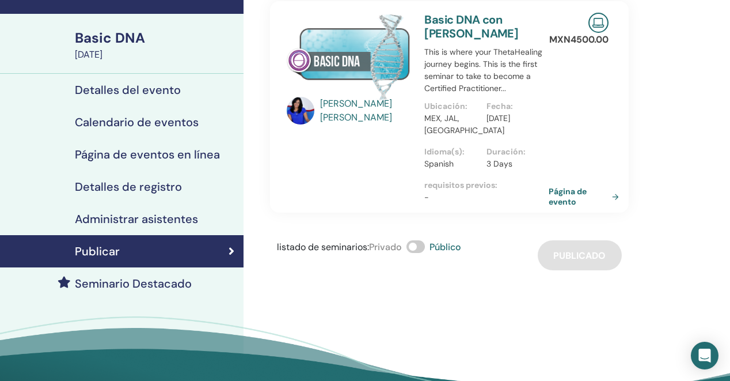
scroll to position [63, 0]
click at [618, 196] on link "Página de evento" at bounding box center [587, 196] width 75 height 21
click at [114, 56] on div "[DATE]" at bounding box center [156, 55] width 162 height 14
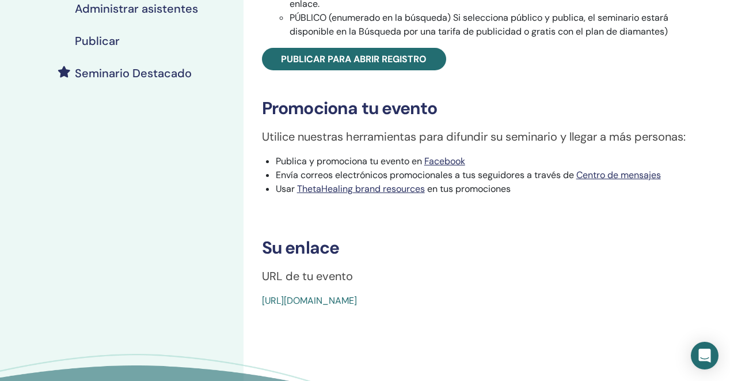
scroll to position [271, 0]
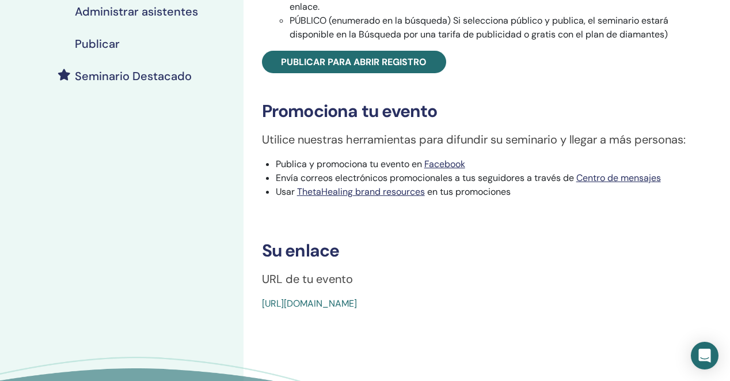
drag, startPoint x: 524, startPoint y: 305, endPoint x: 257, endPoint y: 305, distance: 267.1
click at [257, 305] on div "Basic DNA Tipo de evento Online Estado del evento No publicado Inscripciones 0/…" at bounding box center [486, 52] width 473 height 516
copy link "[URL][DOMAIN_NAME]"
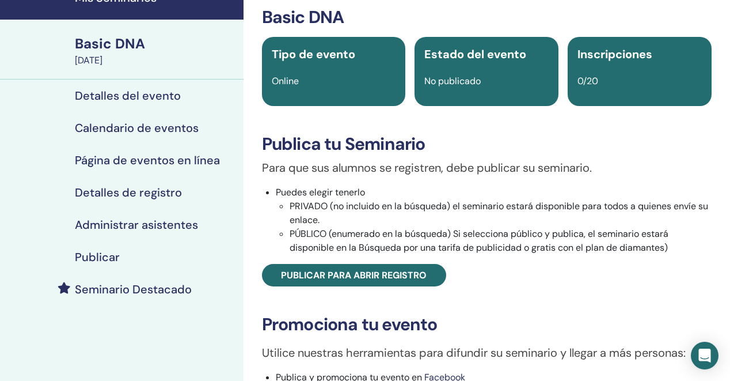
scroll to position [63, 0]
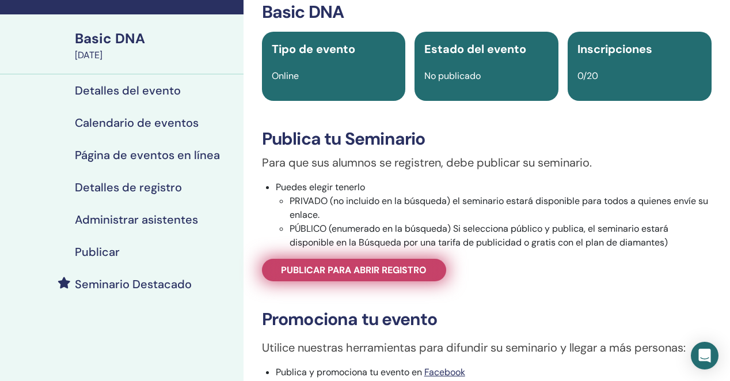
click at [376, 272] on span "Publicar para abrir registro" at bounding box center [354, 270] width 146 height 12
